Goal: Task Accomplishment & Management: Use online tool/utility

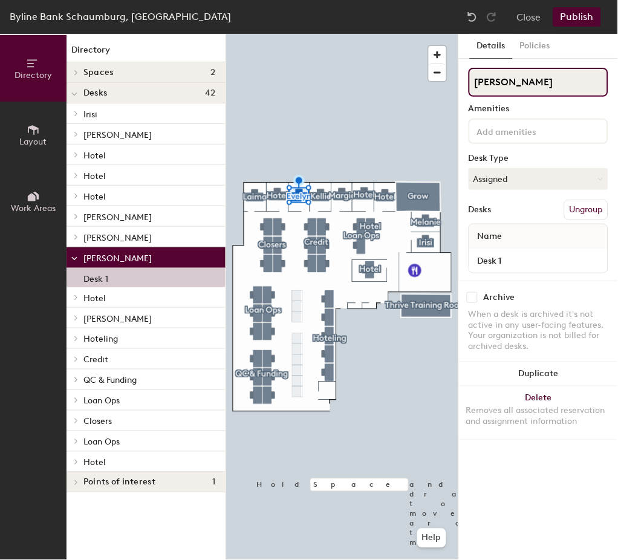
click at [397, 86] on div "Directory Layout Work Areas Directory Spaces 2 Grow Thrive Training Room Desks …" at bounding box center [309, 297] width 618 height 526
type input "Hotel"
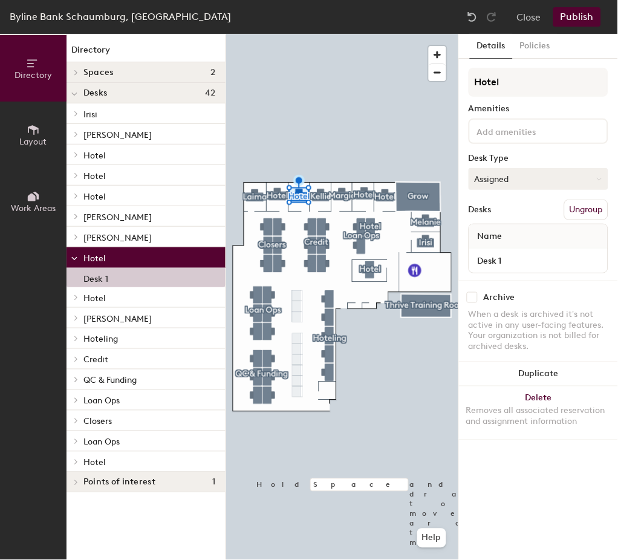
click at [527, 178] on button "Assigned" at bounding box center [539, 179] width 140 height 22
click at [490, 250] on div "Hoteled" at bounding box center [529, 253] width 121 height 18
click at [535, 46] on button "Policies" at bounding box center [535, 46] width 45 height 25
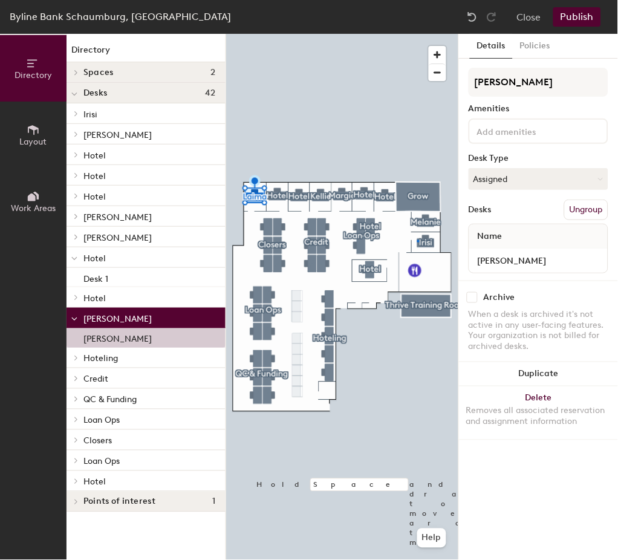
click at [417, 34] on div at bounding box center [342, 34] width 232 height 0
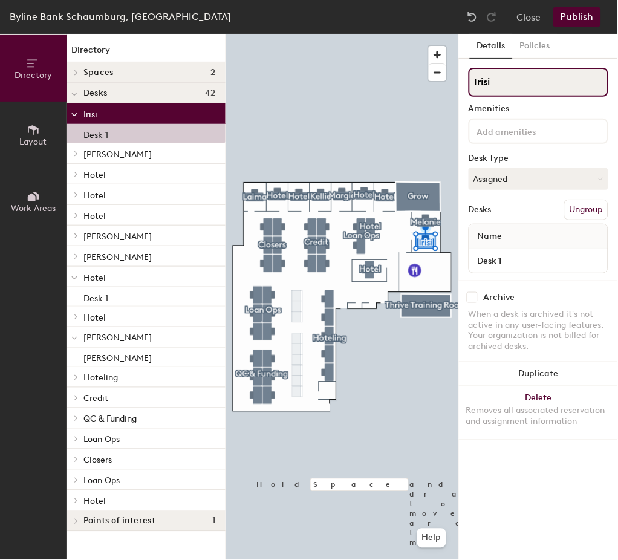
click at [315, 105] on div "Directory Layout Work Areas Directory Spaces 2 Grow Thrive Training Room Desks …" at bounding box center [309, 297] width 618 height 526
type input "Hotel"
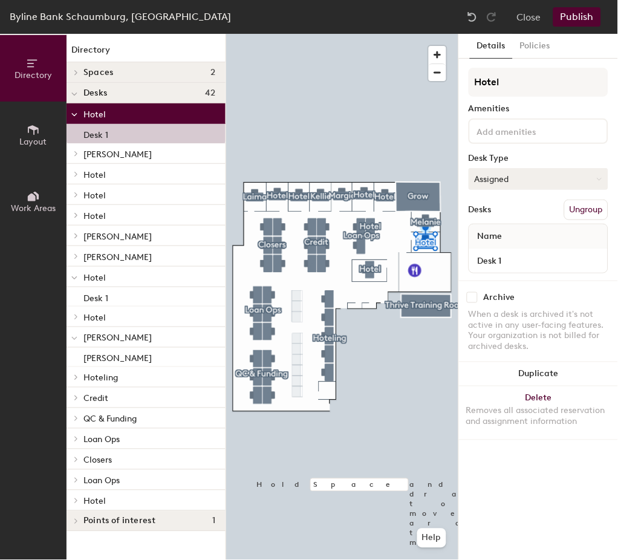
click at [535, 178] on button "Assigned" at bounding box center [539, 179] width 140 height 22
click at [494, 249] on div "Hoteled" at bounding box center [529, 253] width 121 height 18
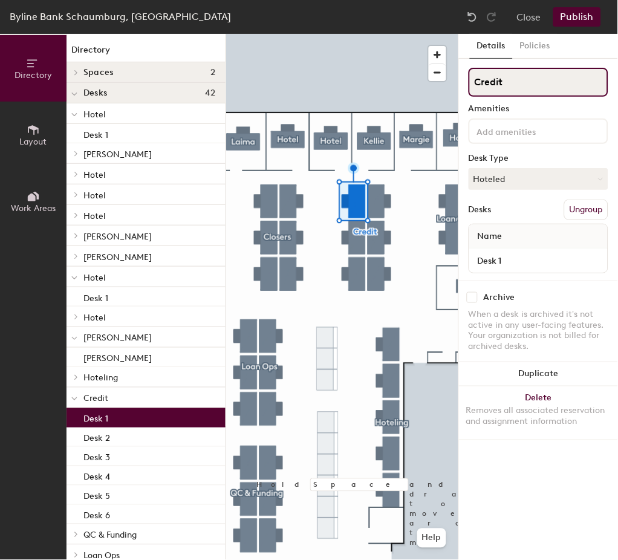
click at [446, 88] on div "Directory Layout Work Areas Directory Spaces 2 Grow Thrive Training Room Desks …" at bounding box center [309, 297] width 618 height 526
type input "Hotel"
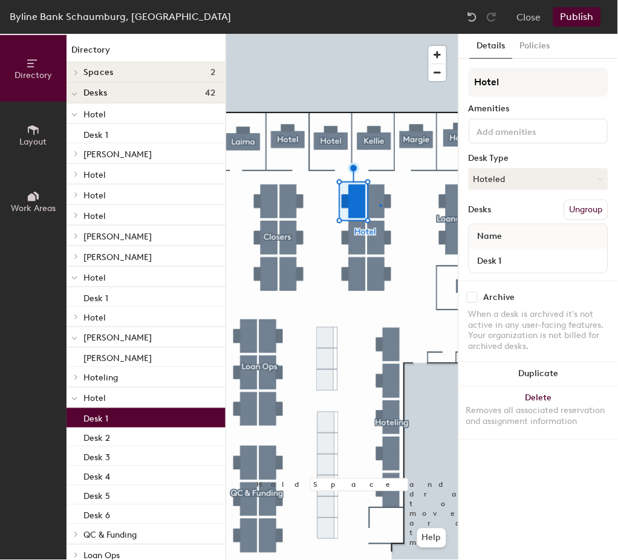
drag, startPoint x: 515, startPoint y: 74, endPoint x: 461, endPoint y: 88, distance: 55.0
click at [380, 34] on div at bounding box center [342, 34] width 232 height 0
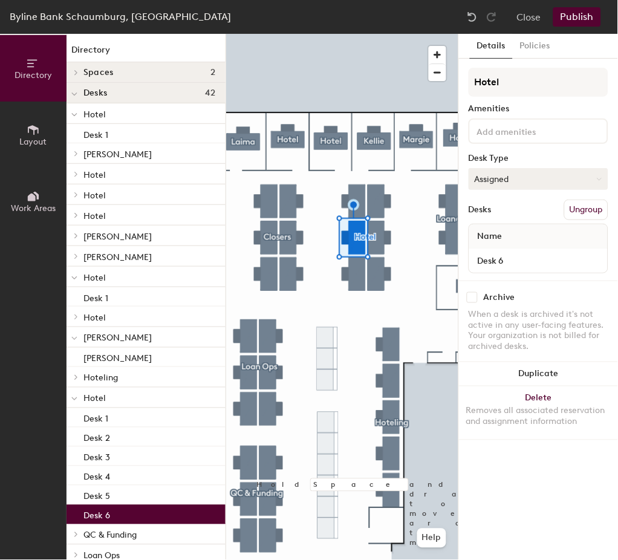
click at [508, 175] on button "Assigned" at bounding box center [539, 179] width 140 height 22
click at [507, 180] on button "Assigned" at bounding box center [539, 179] width 140 height 22
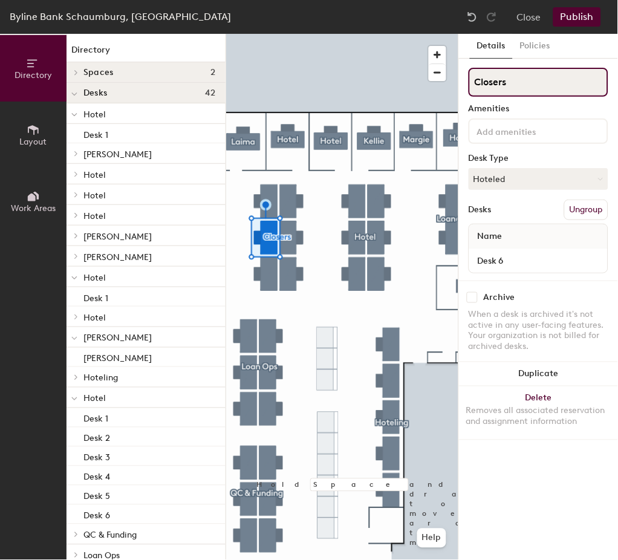
click at [442, 93] on div "Directory Layout Work Areas Directory Spaces 2 Grow Thrive Training Room Desks …" at bounding box center [309, 297] width 618 height 526
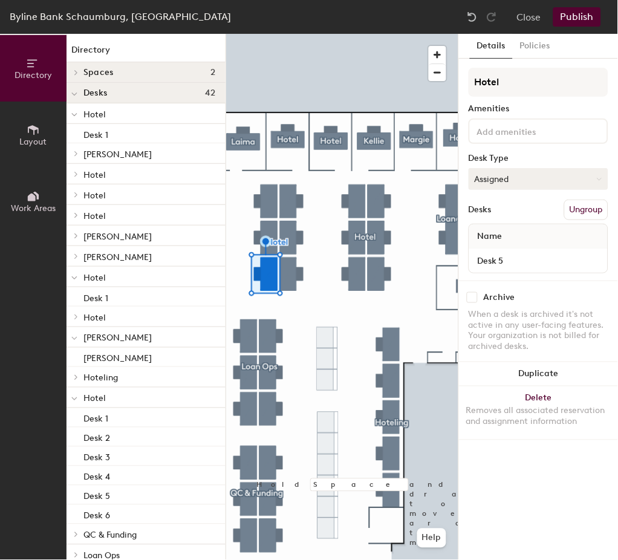
click at [501, 171] on button "Assigned" at bounding box center [539, 179] width 140 height 22
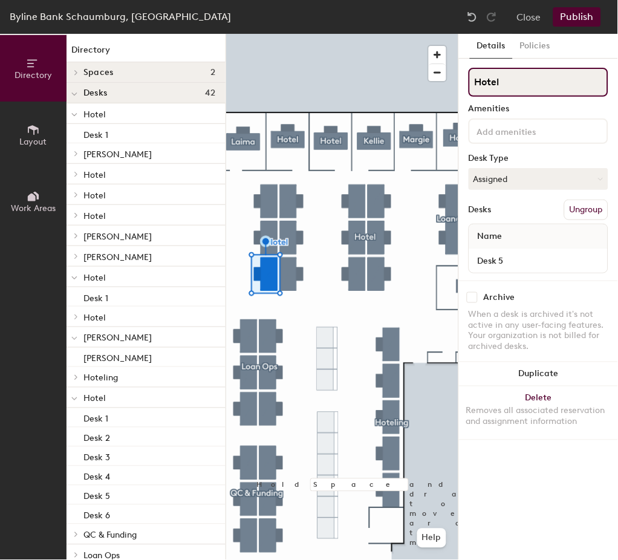
click at [510, 70] on input "Hotel" at bounding box center [539, 82] width 140 height 29
drag, startPoint x: 505, startPoint y: 80, endPoint x: 463, endPoint y: 76, distance: 42.5
click at [463, 76] on div "Details Policies Hotel Amenities Desk Type Assigned Desks Ungroup Name Desk 5 A…" at bounding box center [538, 297] width 159 height 526
type input "Closers"
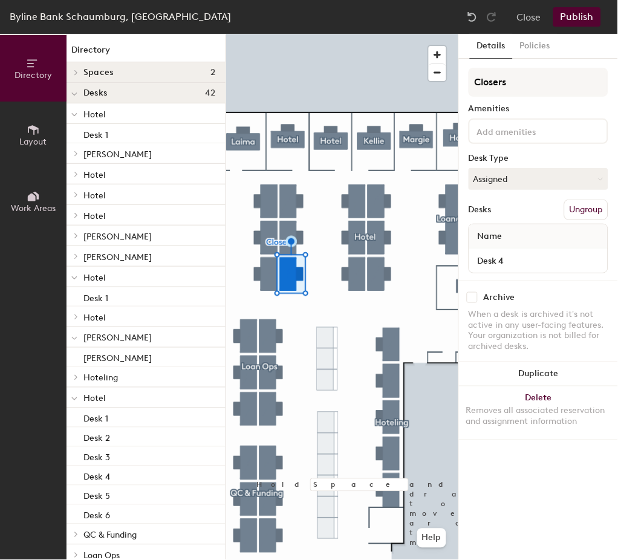
click at [509, 123] on input at bounding box center [529, 130] width 109 height 15
type input "Hotel"
click at [510, 182] on button "Assigned" at bounding box center [539, 179] width 140 height 22
drag, startPoint x: 496, startPoint y: 227, endPoint x: 486, endPoint y: 251, distance: 25.5
click at [486, 251] on ul "Assigned Hot Hoteled" at bounding box center [529, 234] width 121 height 54
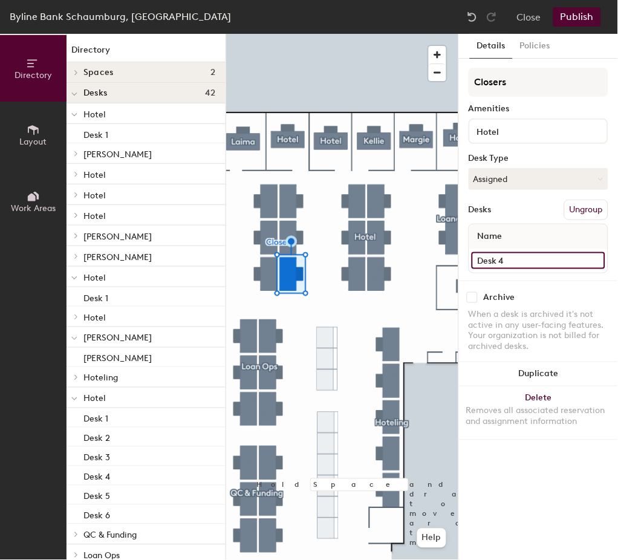
click at [486, 252] on input "Desk 4" at bounding box center [539, 260] width 134 height 17
click at [510, 208] on div "Desks Ungroup" at bounding box center [539, 210] width 140 height 21
click at [500, 256] on input "Desk 4" at bounding box center [539, 260] width 134 height 17
type input "Hotel"
click at [264, 34] on div at bounding box center [342, 34] width 232 height 0
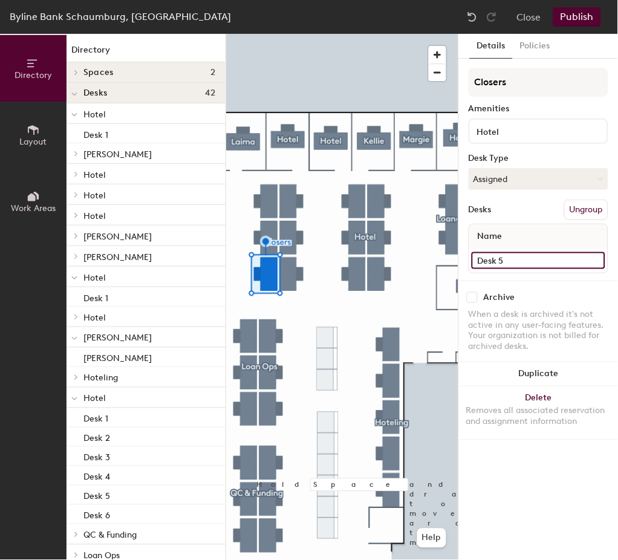
click at [503, 258] on input "Desk 5" at bounding box center [539, 260] width 134 height 17
click at [518, 258] on input "Hotel" at bounding box center [539, 260] width 134 height 17
type input "Desk 4"
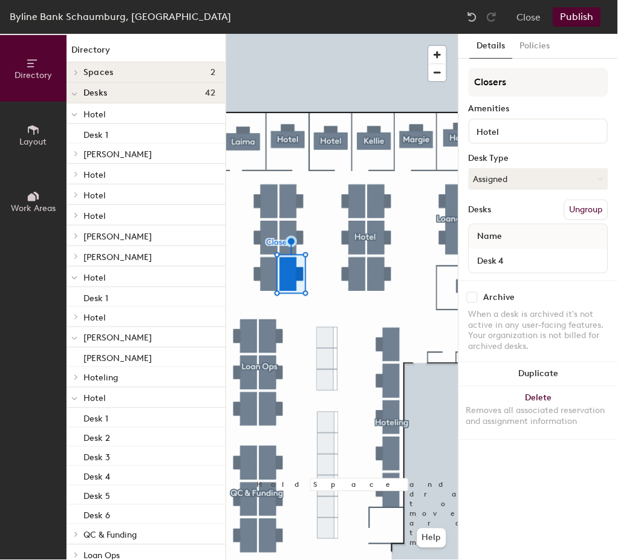
click at [288, 34] on div at bounding box center [342, 34] width 232 height 0
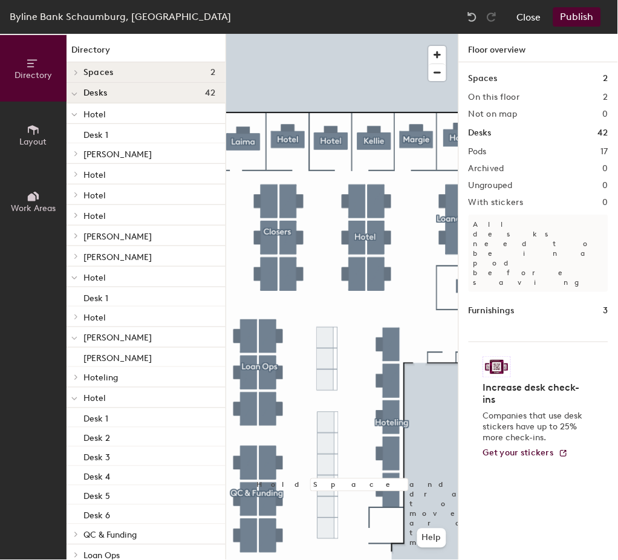
click at [536, 22] on button "Close" at bounding box center [529, 16] width 24 height 19
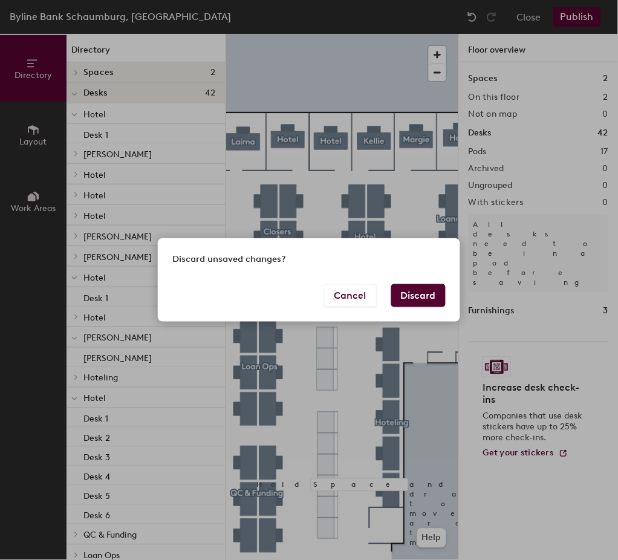
click at [393, 301] on button "Discard" at bounding box center [418, 295] width 54 height 23
